Goal: Task Accomplishment & Management: Manage account settings

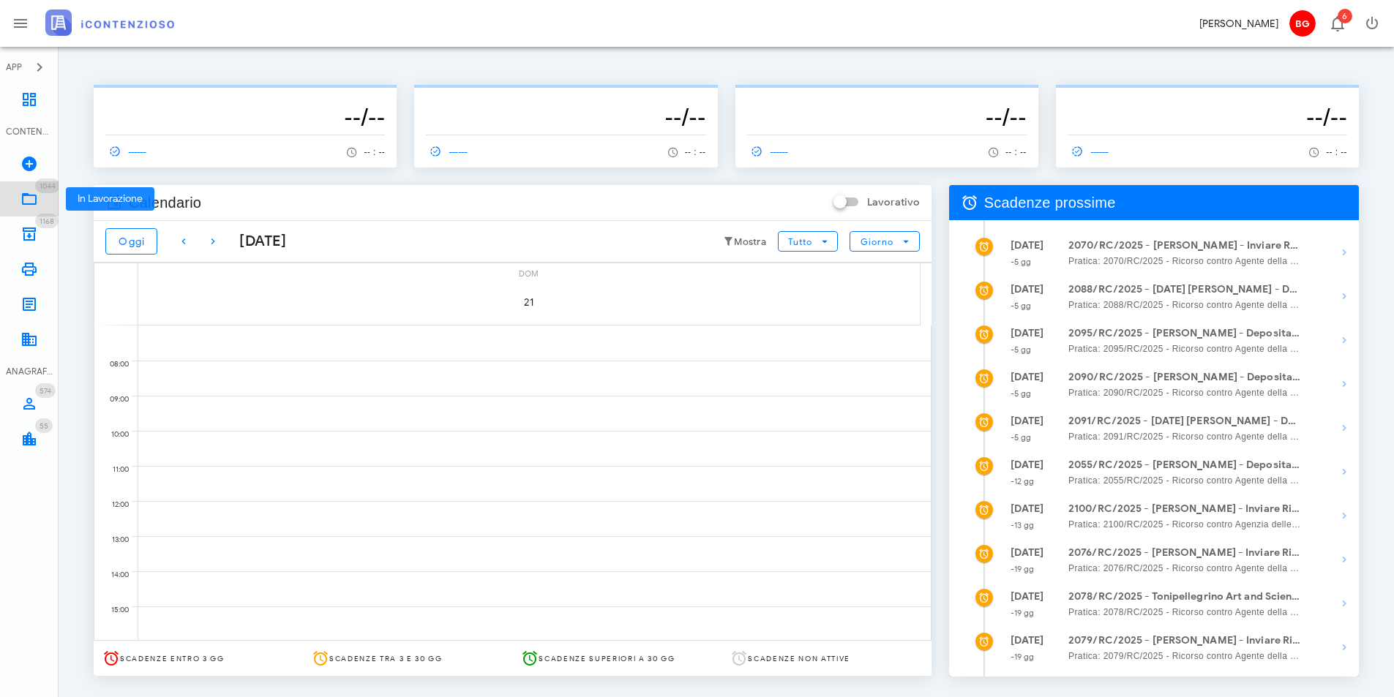
click at [26, 192] on icon at bounding box center [29, 199] width 18 height 18
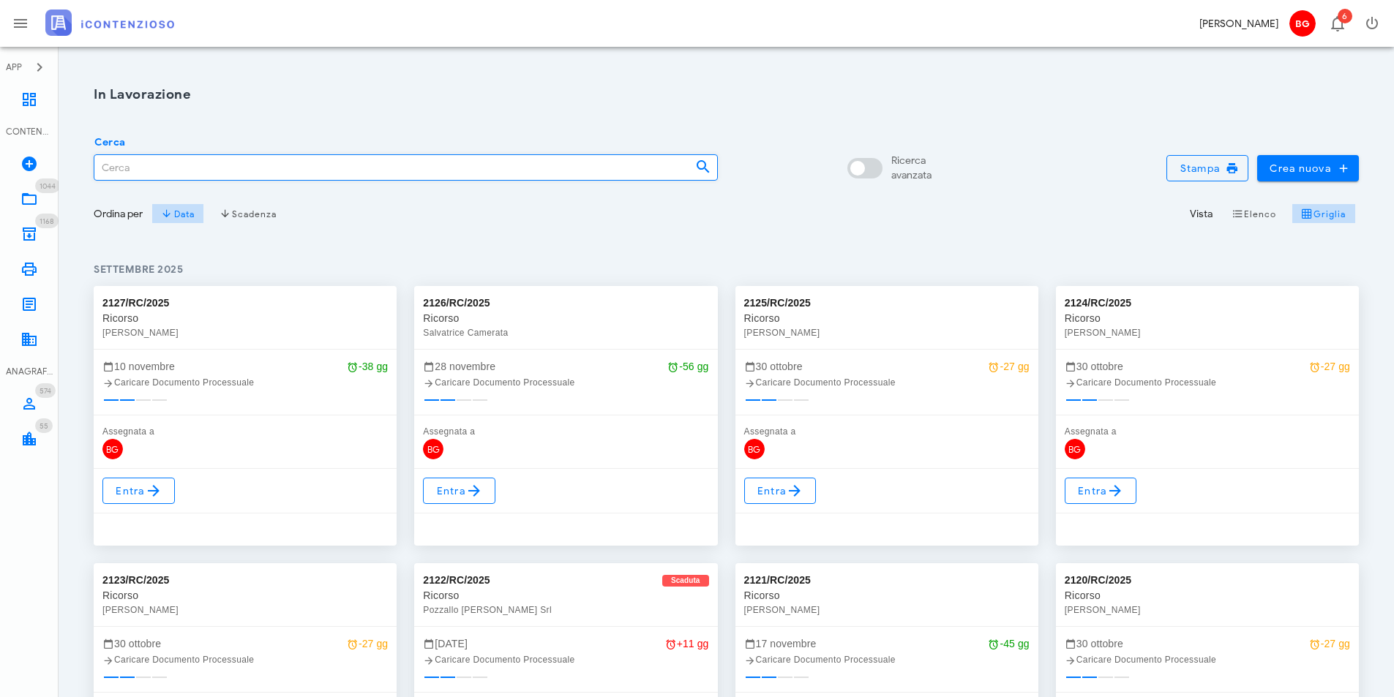
click at [184, 171] on input "Cerca" at bounding box center [388, 167] width 589 height 25
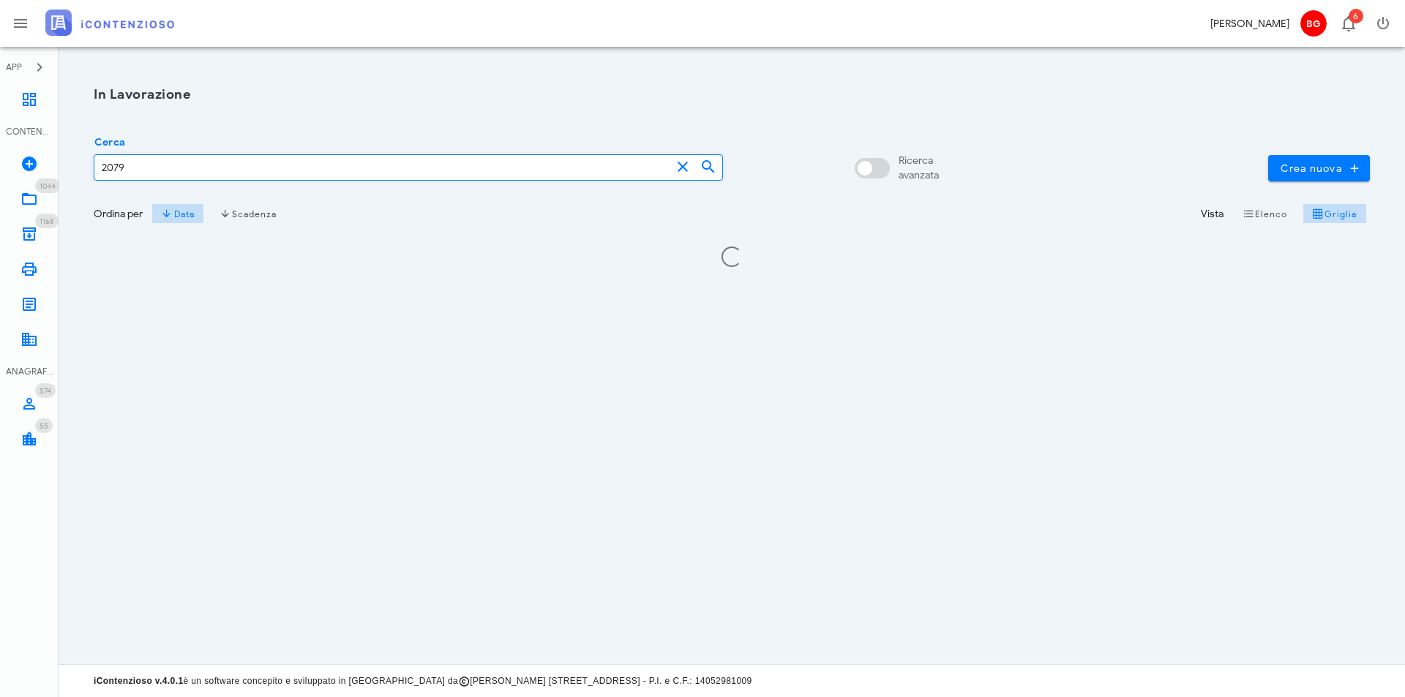
type input "2079"
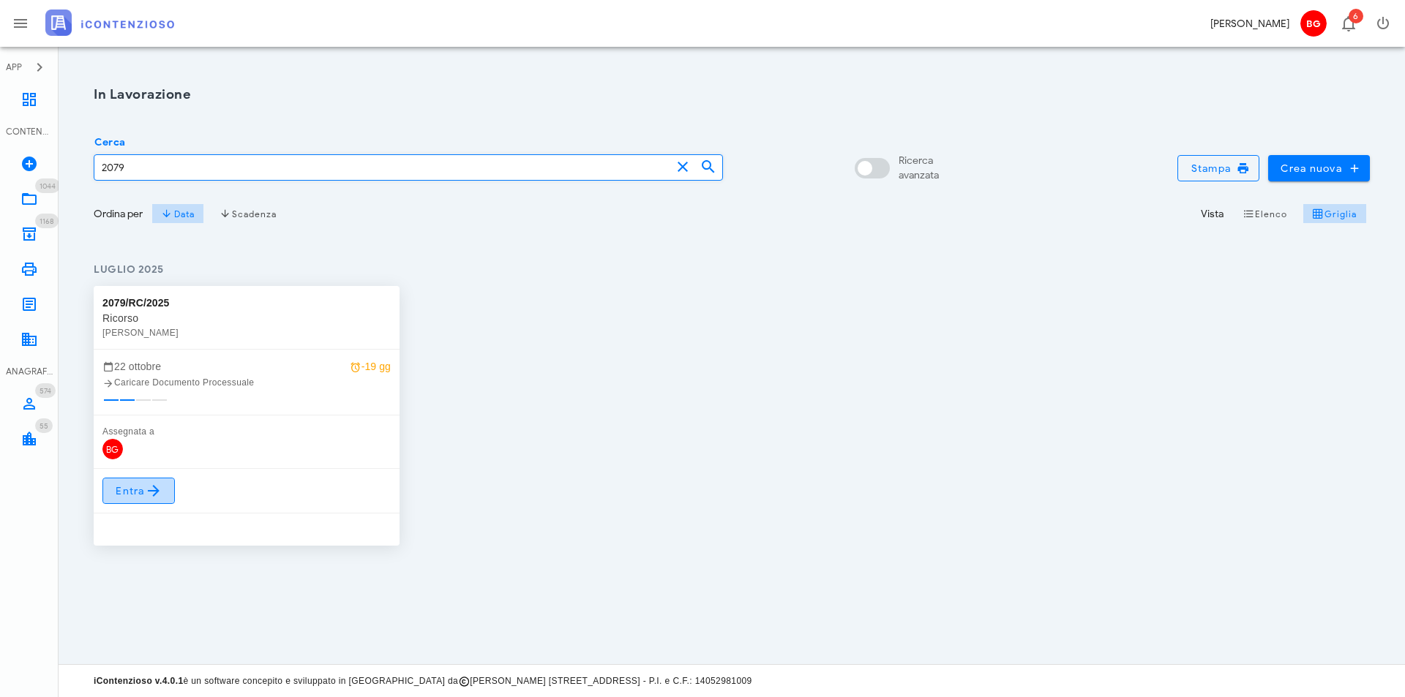
click at [155, 496] on icon at bounding box center [154, 491] width 18 height 18
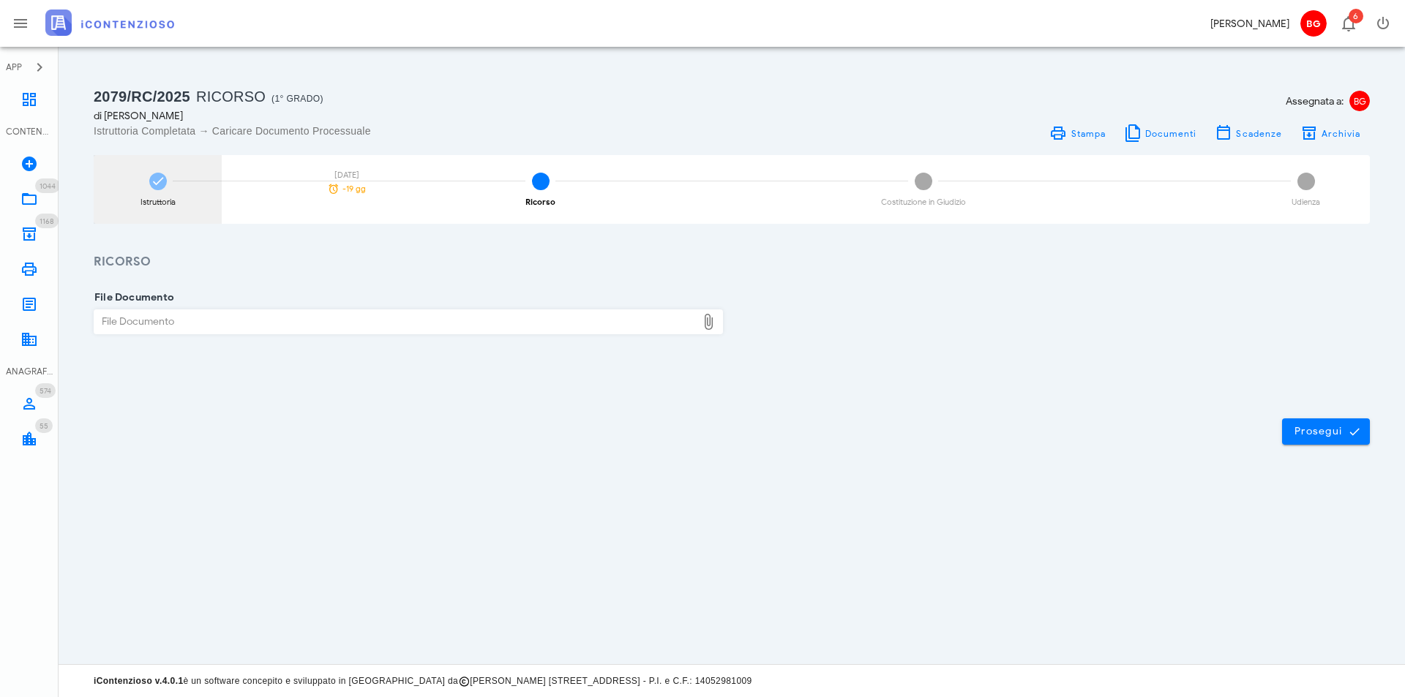
click at [168, 188] on div "Istruttoria 22/10/2025 -19 gg" at bounding box center [158, 189] width 128 height 69
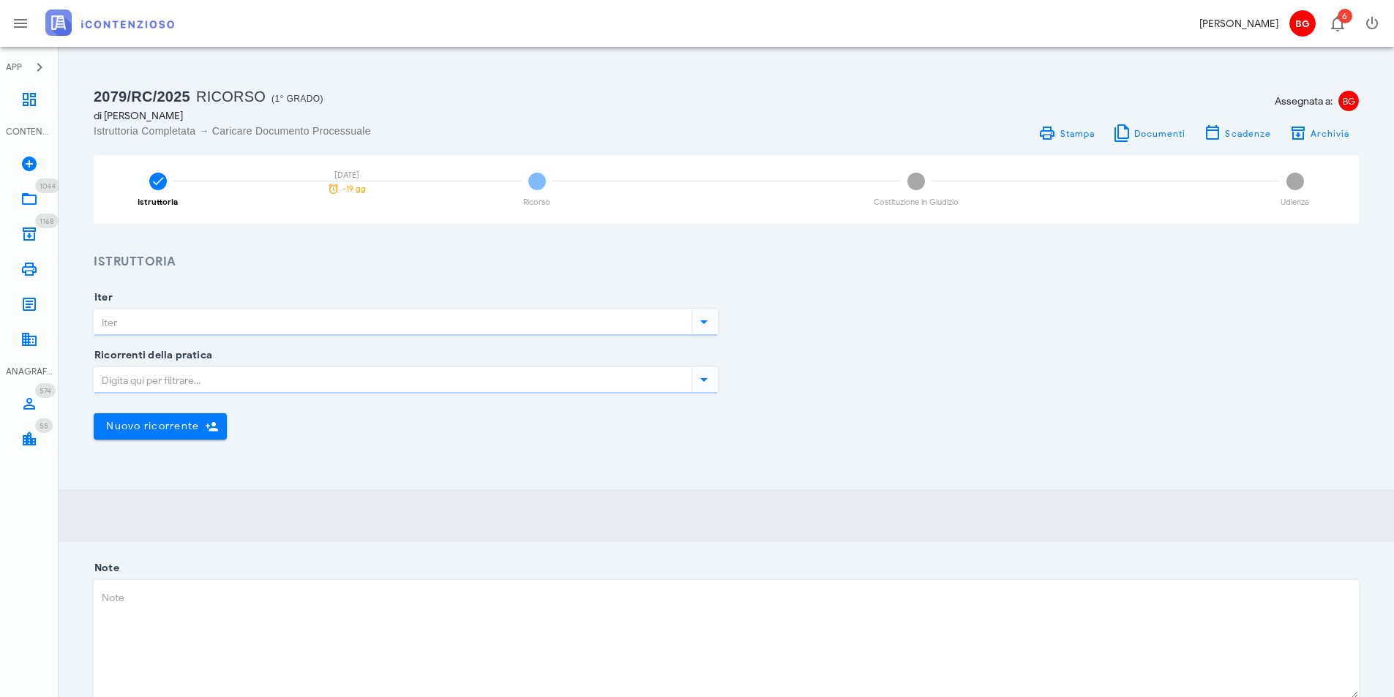
type input "Ricorso"
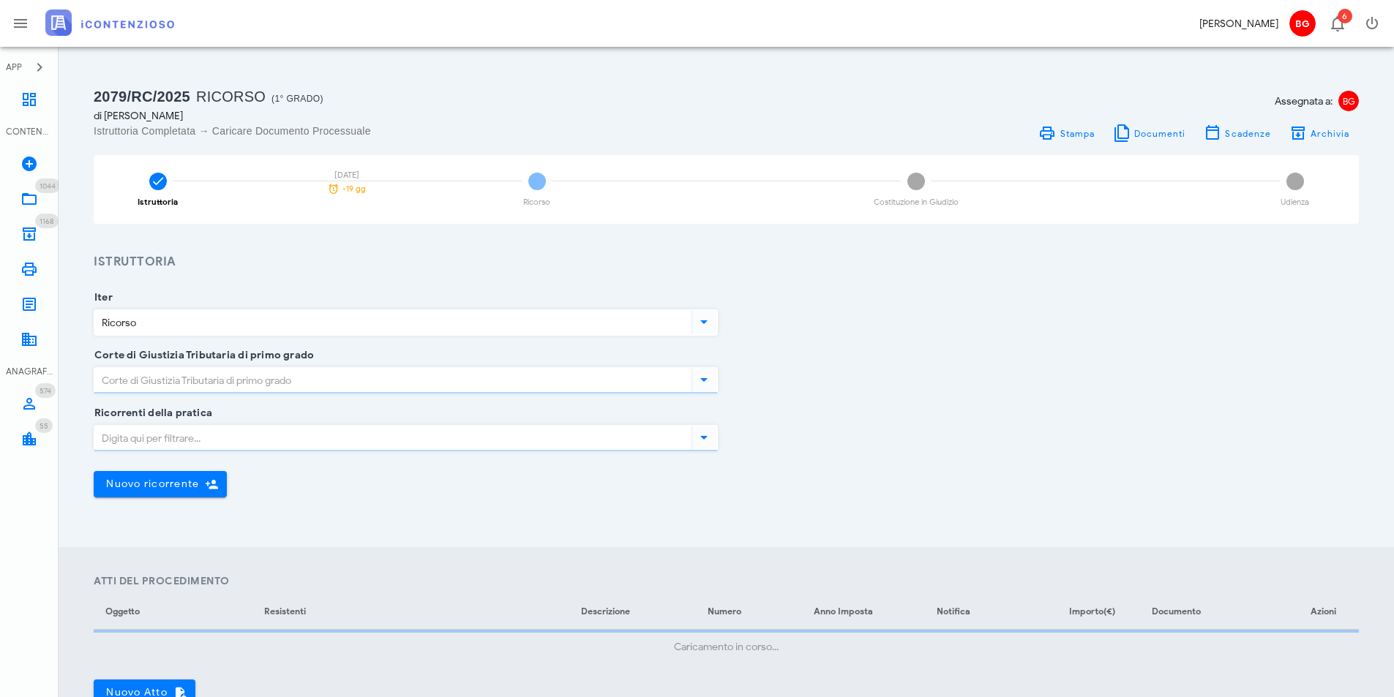
type input "Ragusa"
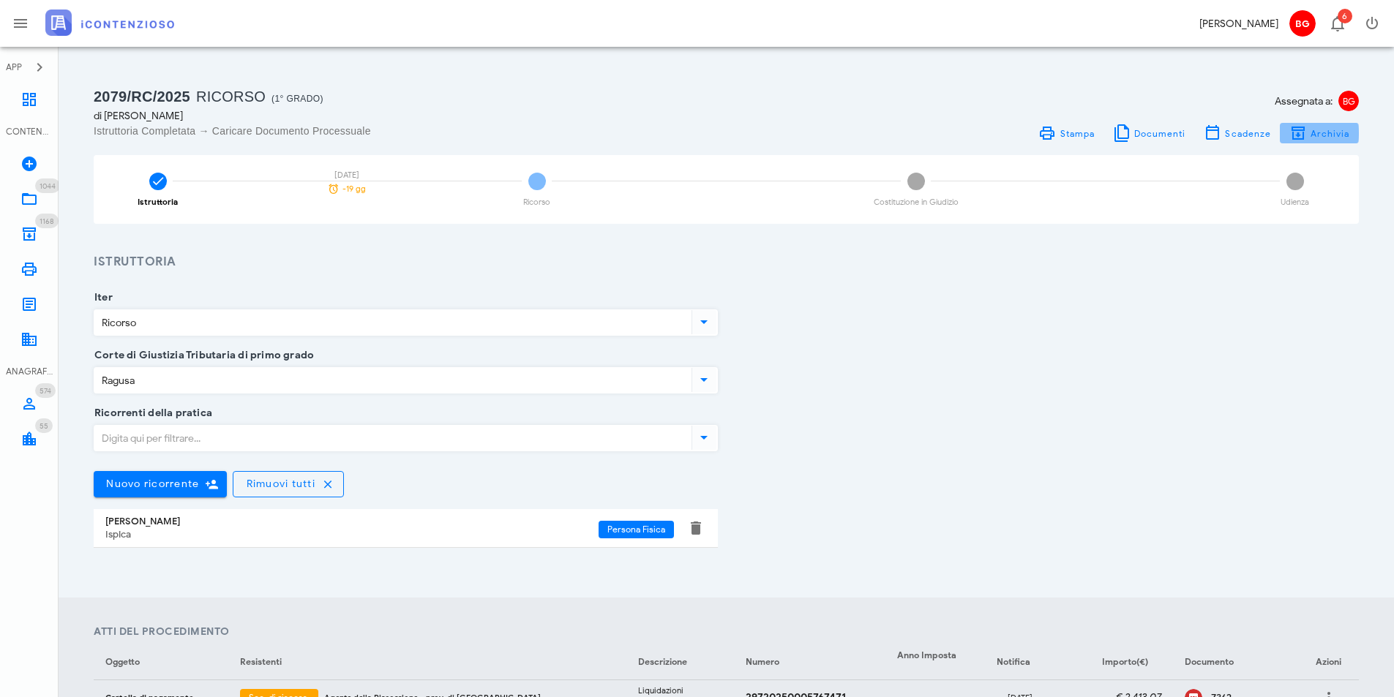
click at [1339, 135] on span "Archivia" at bounding box center [1330, 133] width 40 height 11
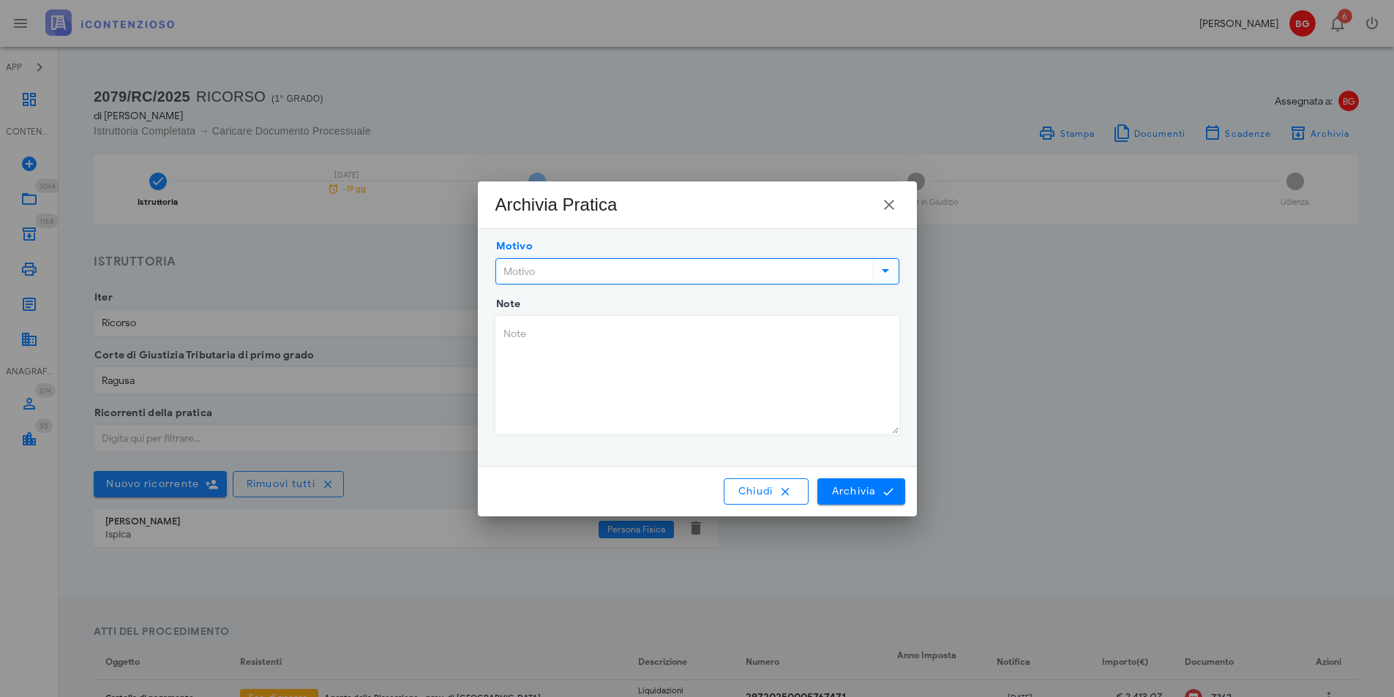
click at [711, 277] on input "Motivo" at bounding box center [683, 271] width 374 height 25
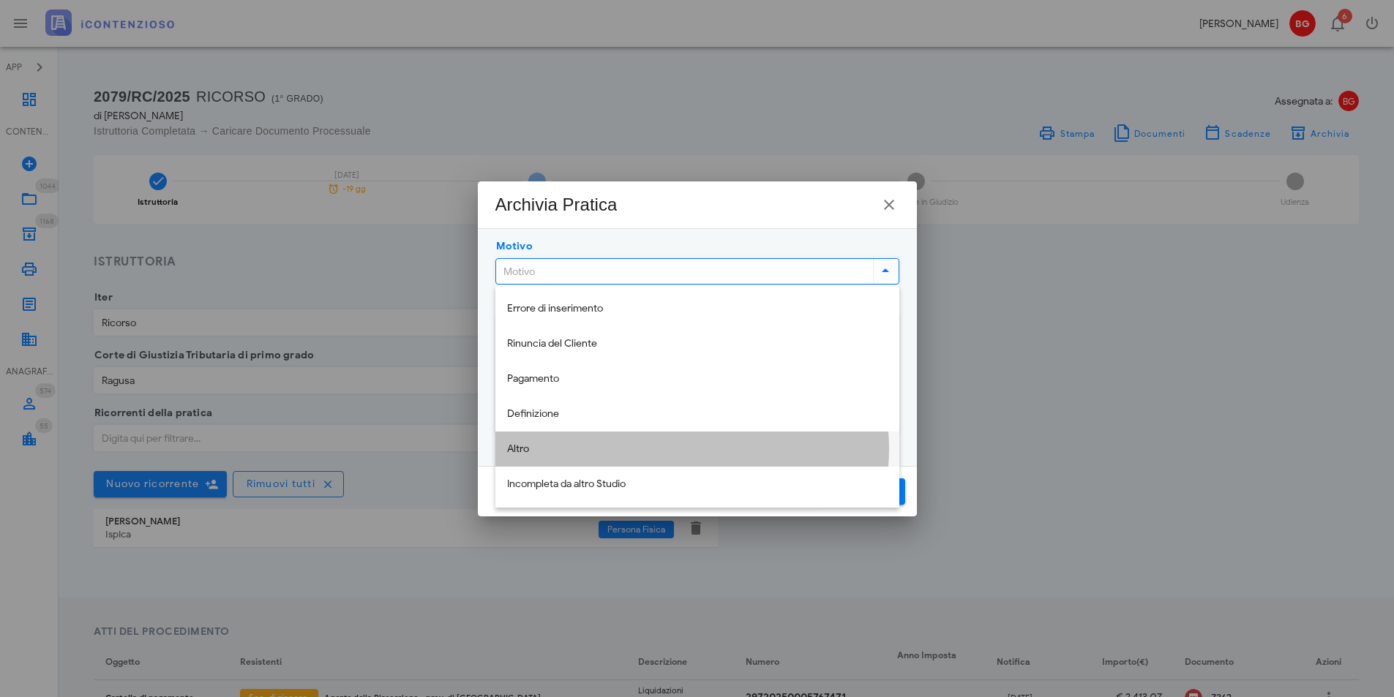
click at [690, 444] on div "Altro" at bounding box center [697, 450] width 381 height 12
type input "Altro"
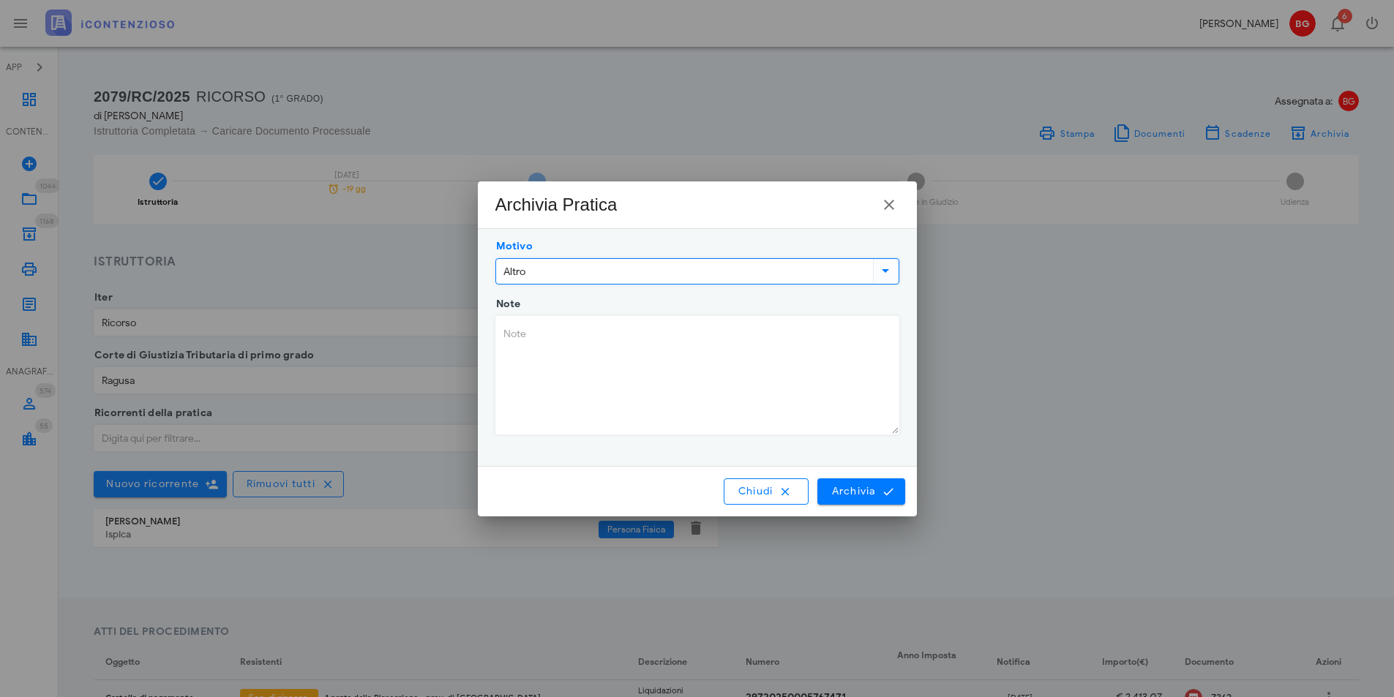
click at [639, 367] on textarea "Note" at bounding box center [697, 375] width 403 height 117
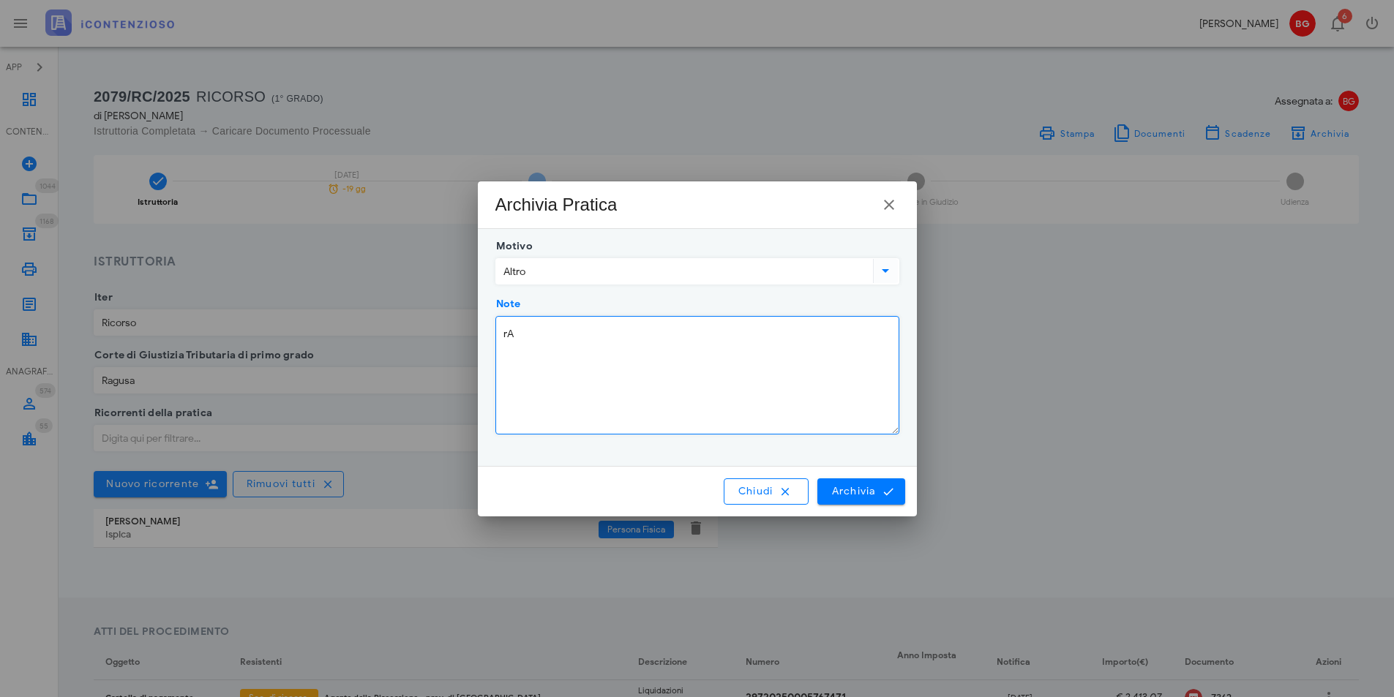
type textarea "r"
click at [618, 326] on textarea "Rateizzata e consegnata il 24/09/2025" at bounding box center [697, 375] width 403 height 117
click at [745, 337] on textarea "Rateizzata e consegnata al cliente il 24/09/2025" at bounding box center [697, 375] width 403 height 117
type textarea "Rateizzata e consegnata al cliente il 24/09/2025."
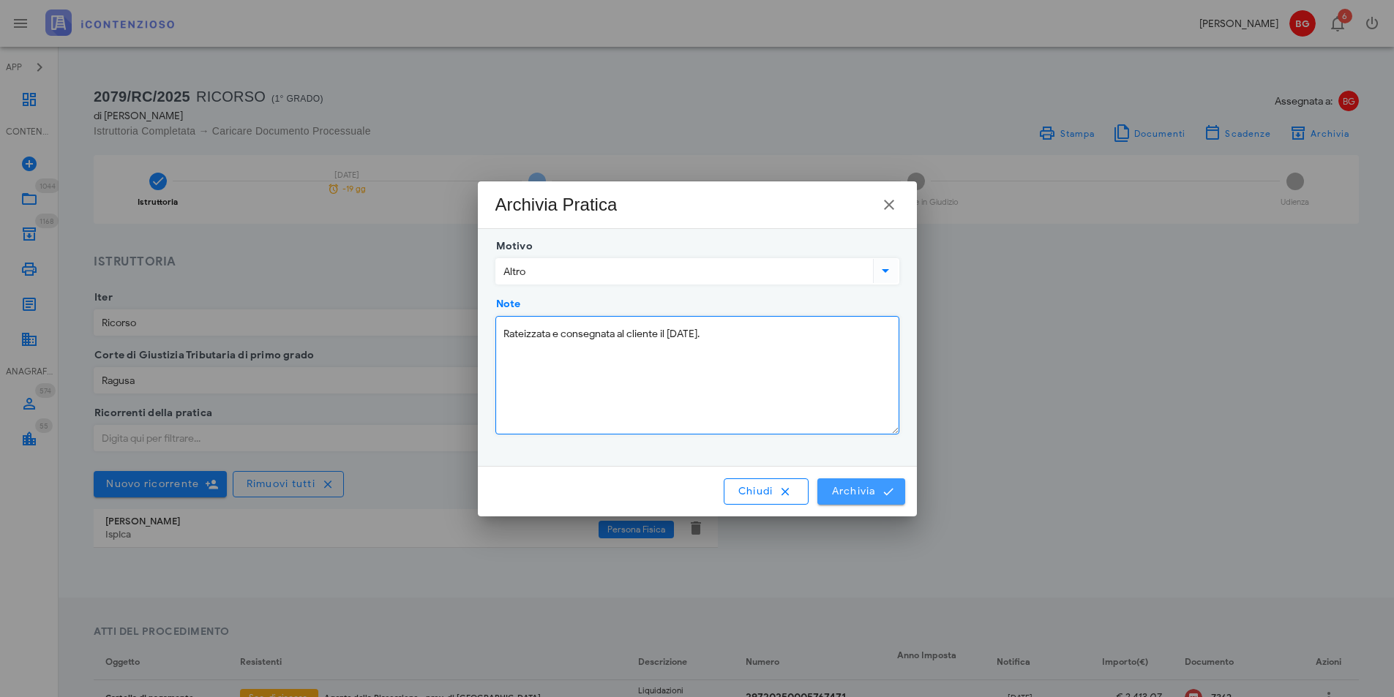
click at [883, 495] on icon "submit" at bounding box center [888, 491] width 13 height 13
